Goal: Navigation & Orientation: Find specific page/section

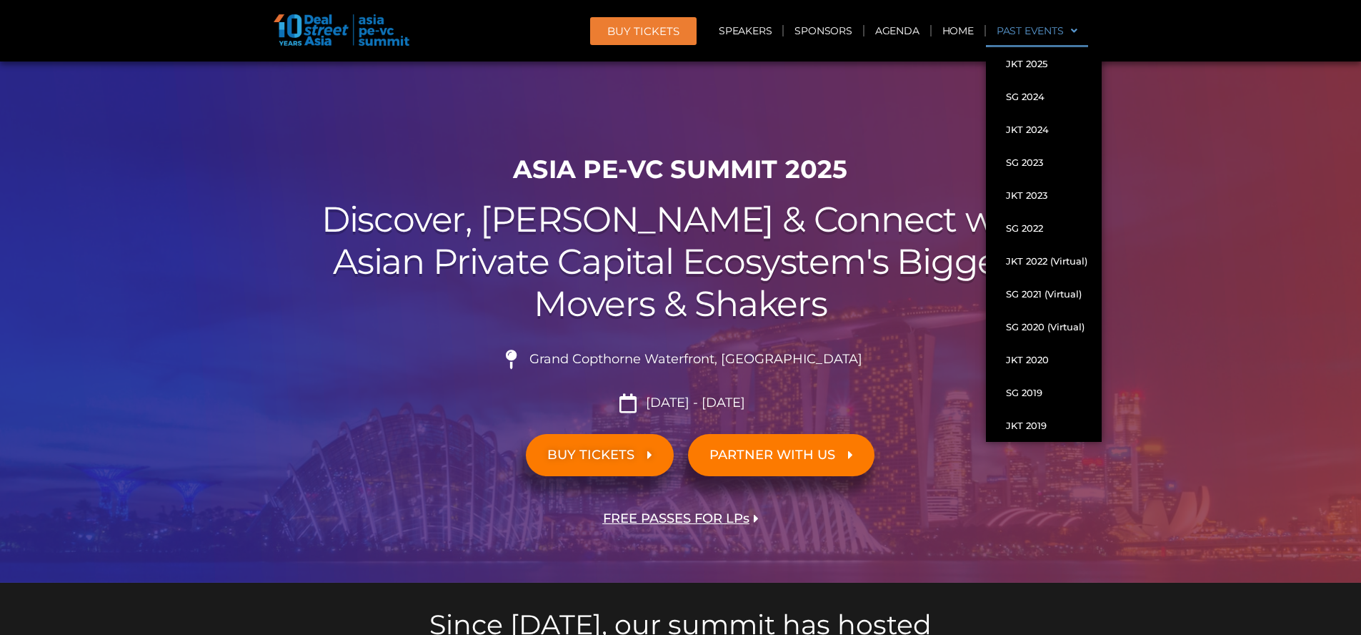
click at [1040, 29] on link "Past Events" at bounding box center [1037, 30] width 102 height 33
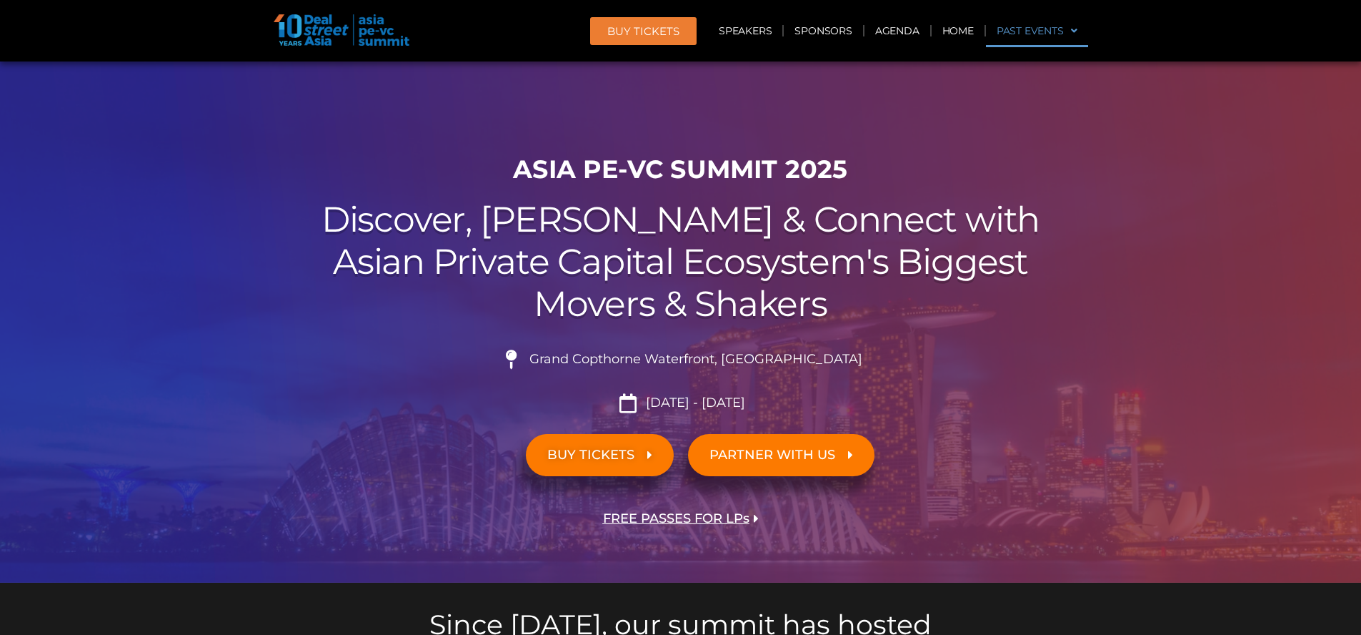
click at [1039, 29] on link "Past Events" at bounding box center [1037, 30] width 102 height 33
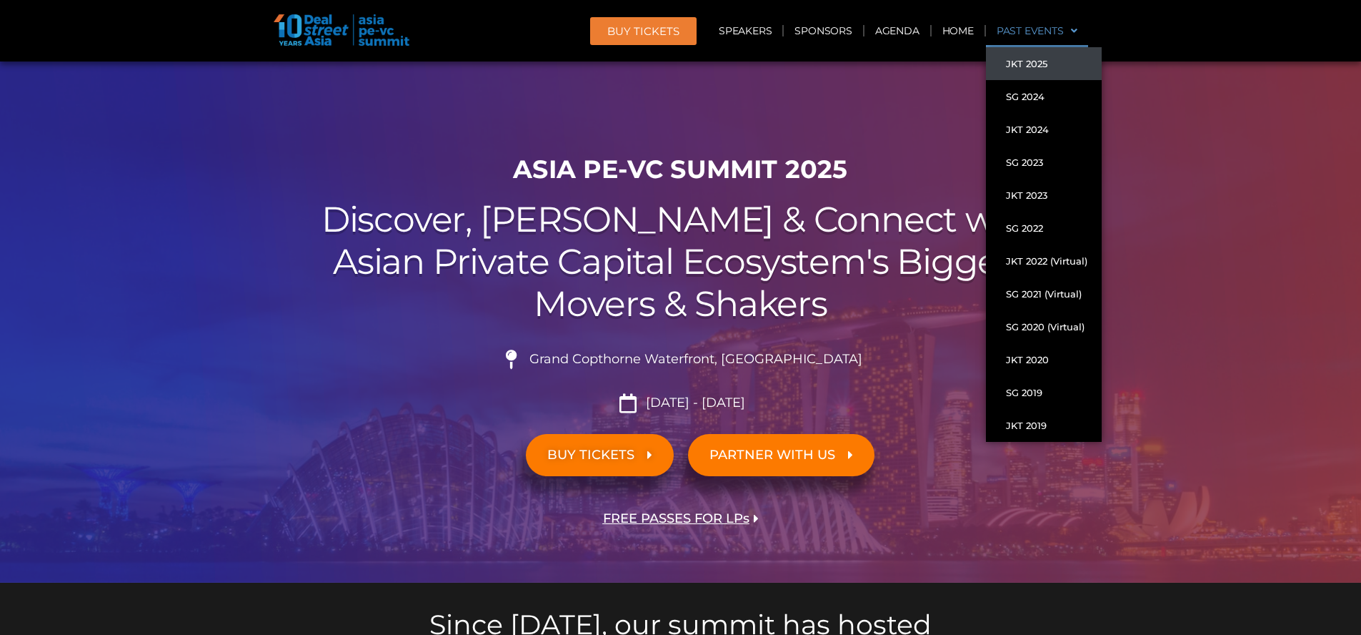
click at [1040, 62] on link "JKT 2025" at bounding box center [1044, 63] width 116 height 33
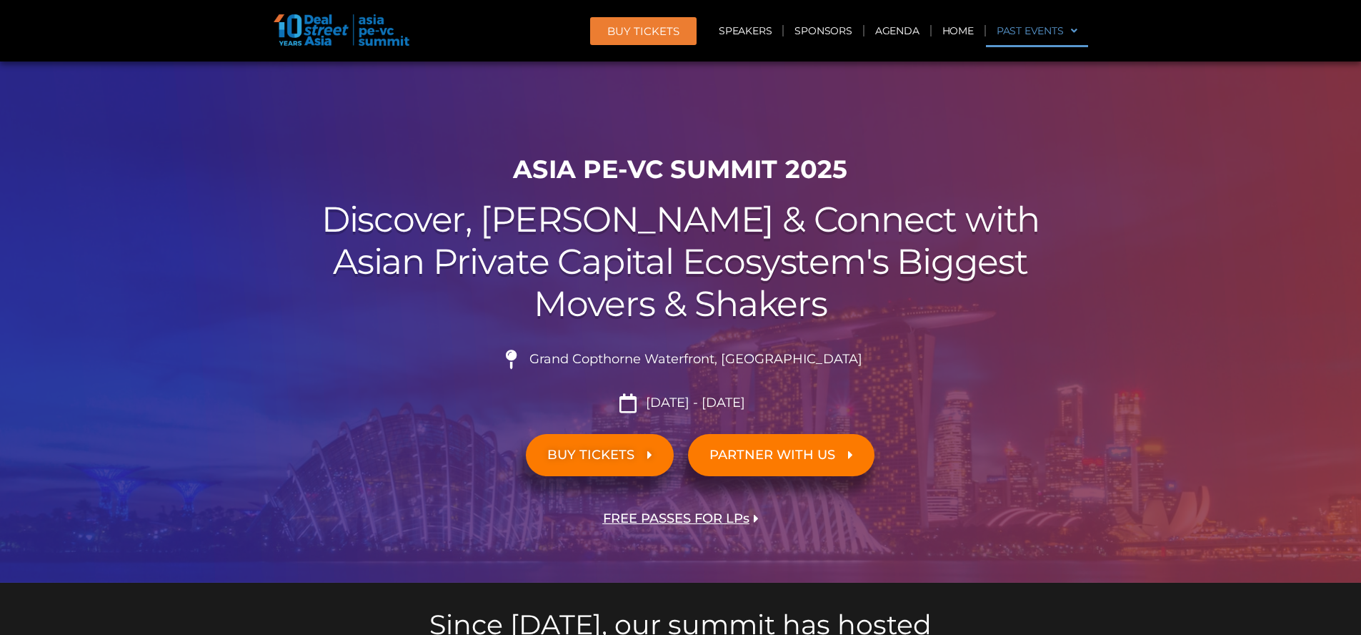
click at [1048, 33] on link "Past Events" at bounding box center [1037, 30] width 102 height 33
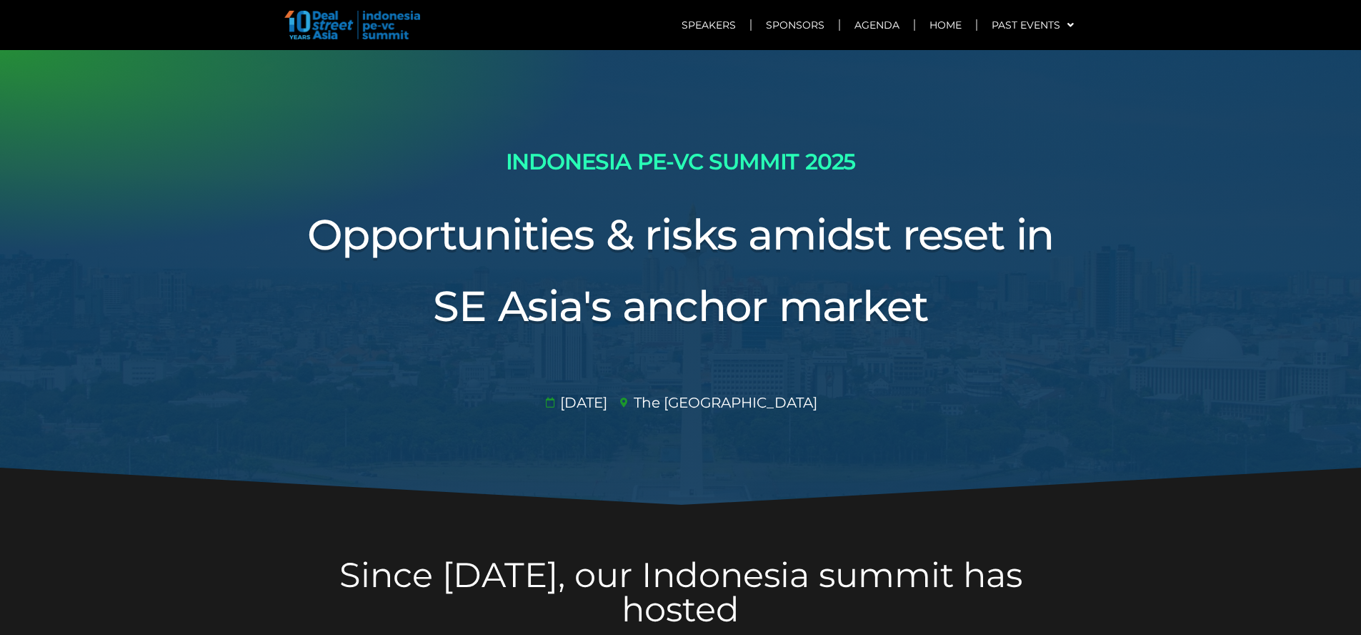
click at [357, 32] on img at bounding box center [352, 25] width 136 height 29
click at [279, 21] on div at bounding box center [352, 25] width 157 height 50
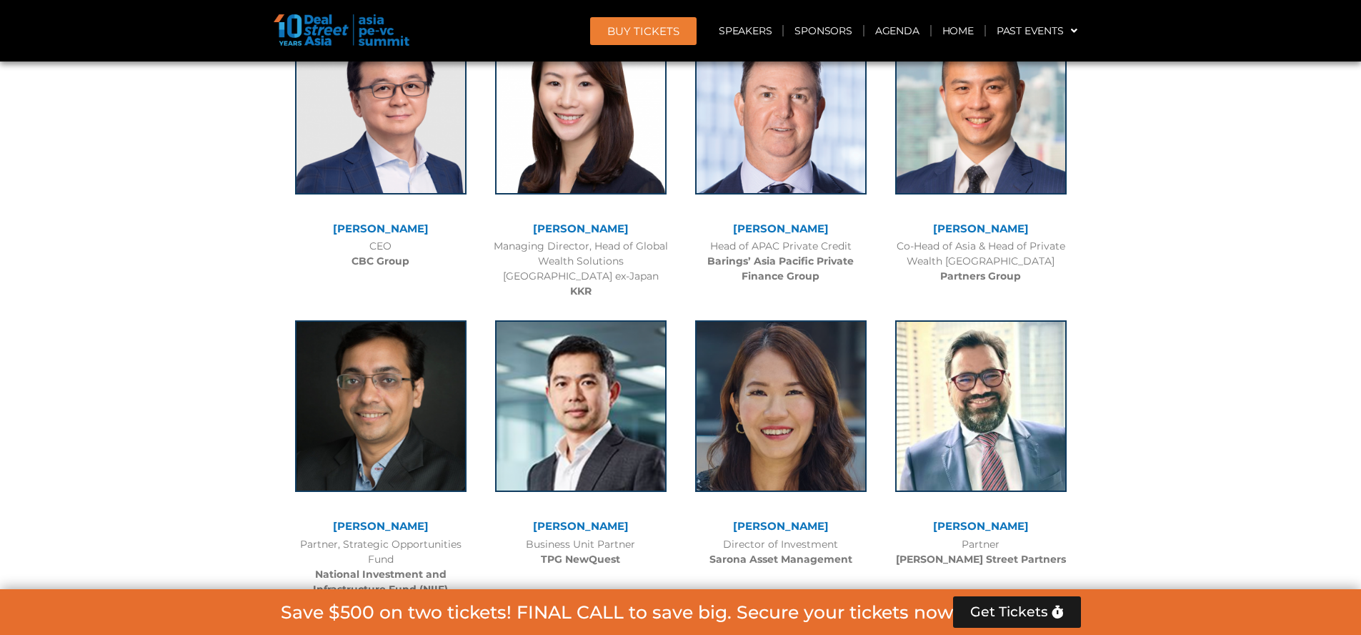
scroll to position [2642, 0]
